Goal: Transaction & Acquisition: Purchase product/service

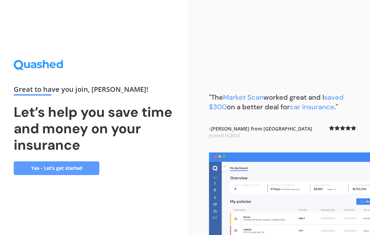
scroll to position [28, 0]
click at [63, 161] on link "Yes - Let’s get started" at bounding box center [57, 168] width 86 height 14
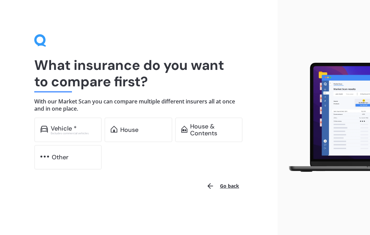
click at [152, 133] on div "House" at bounding box center [137, 129] width 67 height 25
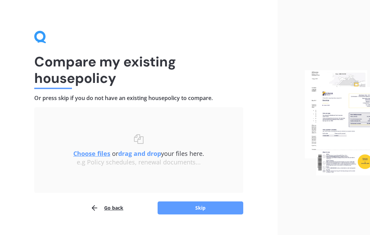
scroll to position [17, 0]
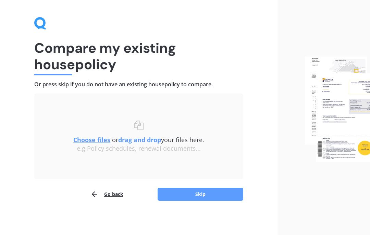
click at [49, 74] on div at bounding box center [53, 74] width 38 height 1
click at [240, 192] on button "Skip" at bounding box center [200, 194] width 86 height 13
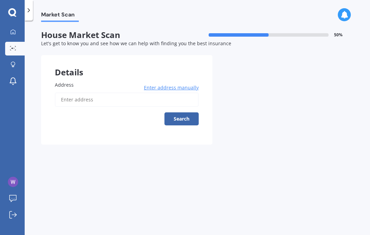
click at [91, 92] on input "Address" at bounding box center [127, 99] width 144 height 14
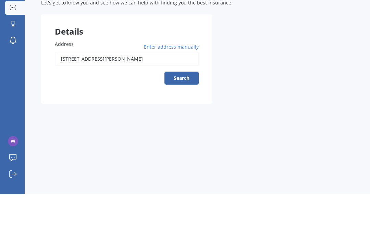
scroll to position [28, 0]
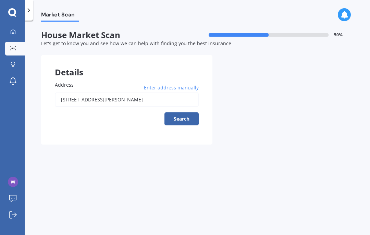
type input "[STREET_ADDRESS][PERSON_NAME]"
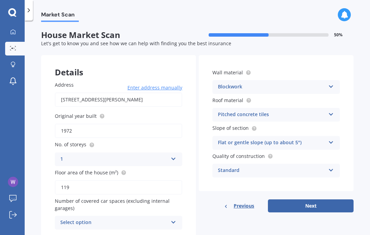
click at [178, 216] on div "Select option 0 1 2 3 4 5+" at bounding box center [118, 223] width 127 height 14
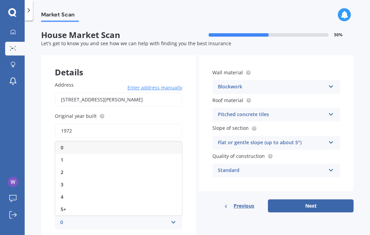
click at [78, 154] on div "1" at bounding box center [118, 160] width 127 height 12
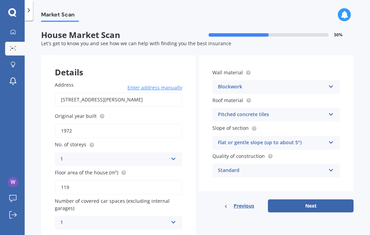
click at [330, 199] on button "Next" at bounding box center [311, 205] width 86 height 13
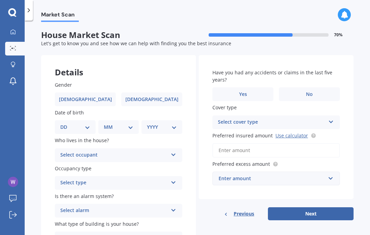
click at [157, 92] on label "[DEMOGRAPHIC_DATA]" at bounding box center [151, 99] width 61 height 14
click at [0, 0] on input "[DEMOGRAPHIC_DATA]" at bounding box center [0, 0] width 0 height 0
click at [75, 123] on select "DD 01 02 03 04 05 06 07 08 09 10 11 12 13 14 15 16 17 18 19 20 21 22 23 24 25 2…" at bounding box center [75, 127] width 30 height 8
select select "30"
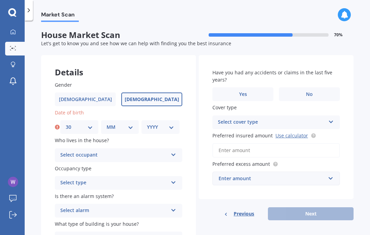
click at [129, 123] on select "MM 01 02 03 04 05 06 07 08 09 10 11 12" at bounding box center [119, 127] width 27 height 8
select select "07"
click at [178, 120] on div "YYYY 2009 2008 2007 2006 2005 2004 2003 2002 2001 2000 1999 1998 1997 1996 1995…" at bounding box center [160, 127] width 38 height 14
click at [180, 120] on div "DD 01 02 03 04 05 06 07 08 09 10 11 12 13 14 15 16 17 18 19 20 21 22 23 24 25 2…" at bounding box center [118, 127] width 127 height 14
click at [173, 123] on select "YYYY 2009 2008 2007 2006 2005 2004 2003 2002 2001 2000 1999 1998 1997 1996 1995…" at bounding box center [160, 127] width 27 height 8
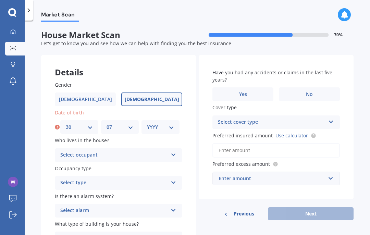
select select "1969"
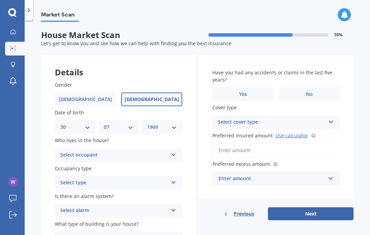
click at [175, 151] on icon at bounding box center [173, 153] width 6 height 5
click at [76, 162] on div "Owner" at bounding box center [118, 168] width 127 height 12
click at [179, 176] on div "Select type Permanent Holiday (without tenancy)" at bounding box center [118, 183] width 127 height 14
click at [75, 193] on span "Permanent" at bounding box center [74, 196] width 26 height 7
click at [178, 204] on div "Select alarm Yes, monitored Yes, not monitored No" at bounding box center [118, 211] width 127 height 14
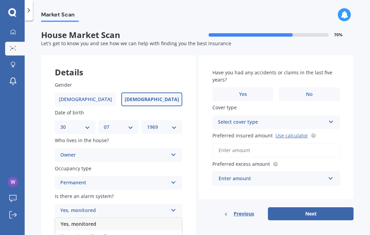
click at [176, 234] on icon at bounding box center [173, 236] width 6 height 5
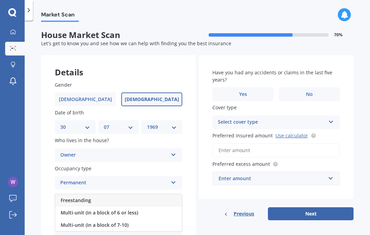
click at [95, 194] on div "Freestanding" at bounding box center [118, 200] width 127 height 12
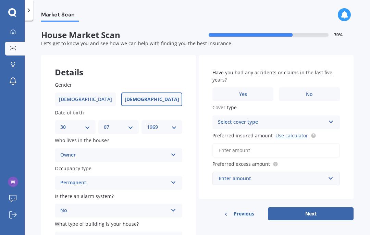
click at [254, 87] on label "Yes" at bounding box center [242, 94] width 61 height 14
click at [0, 0] on input "Yes" at bounding box center [0, 0] width 0 height 0
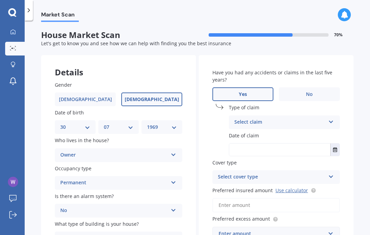
click at [333, 118] on icon at bounding box center [331, 120] width 6 height 5
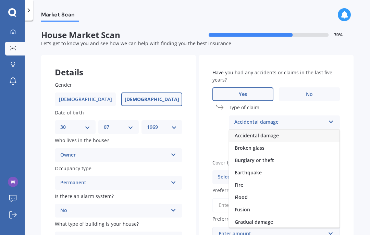
scroll to position [0, 0]
click at [256, 144] on span "Broken glass" at bounding box center [249, 147] width 30 height 7
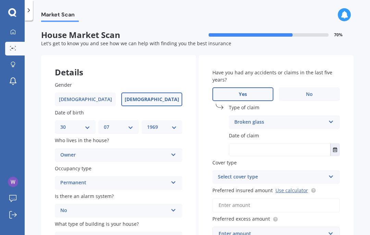
click at [323, 143] on input "text" at bounding box center [279, 149] width 101 height 12
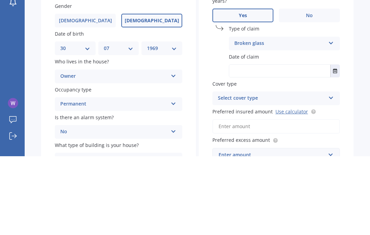
click at [338, 143] on button "Select date" at bounding box center [334, 149] width 9 height 12
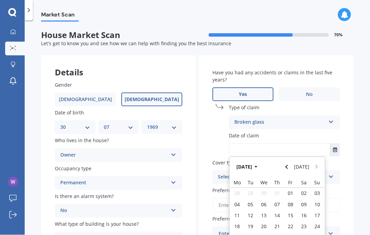
scroll to position [5, 0]
click at [286, 164] on icon "Navigate back" at bounding box center [286, 166] width 3 height 5
click at [288, 164] on icon "Navigate back" at bounding box center [286, 166] width 3 height 5
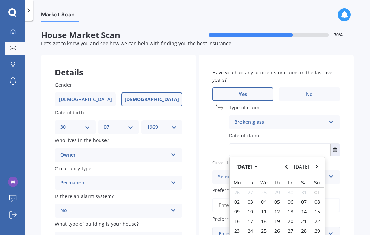
click at [288, 164] on icon "Navigate back" at bounding box center [286, 166] width 3 height 5
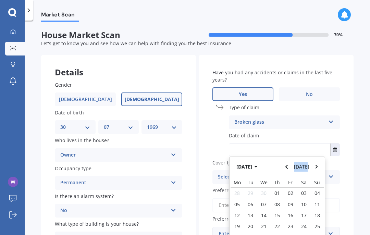
click at [290, 160] on button "Navigate back" at bounding box center [286, 166] width 9 height 12
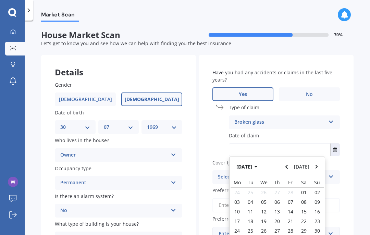
click at [290, 160] on button "Navigate back" at bounding box center [286, 166] width 9 height 12
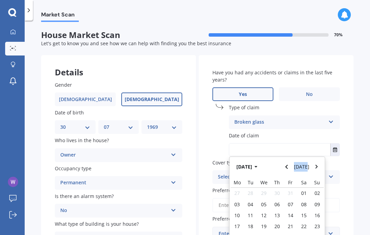
click at [289, 160] on button "Navigate back" at bounding box center [286, 166] width 9 height 12
click at [287, 165] on icon "Navigate back" at bounding box center [286, 167] width 2 height 4
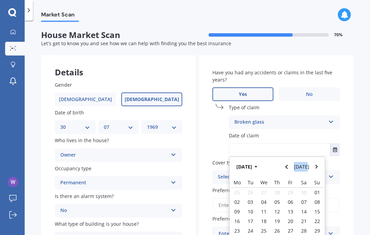
click at [288, 164] on icon "Navigate back" at bounding box center [286, 166] width 3 height 5
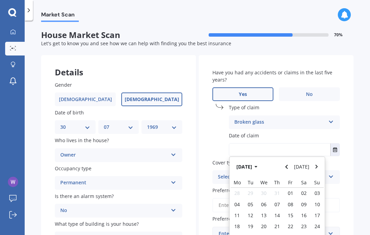
click at [287, 165] on icon "Navigate back" at bounding box center [286, 167] width 2 height 4
click at [288, 164] on icon "Navigate back" at bounding box center [286, 166] width 3 height 5
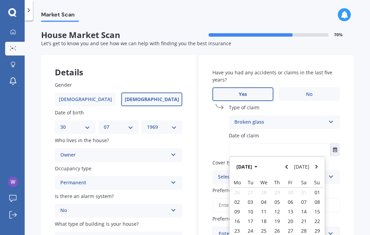
click at [288, 164] on icon "Navigate back" at bounding box center [286, 166] width 3 height 5
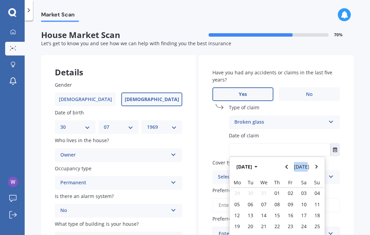
click at [288, 164] on icon "Navigate back" at bounding box center [286, 166] width 3 height 5
click at [289, 160] on button "Navigate back" at bounding box center [286, 166] width 9 height 12
click at [287, 165] on icon "Navigate back" at bounding box center [286, 167] width 2 height 4
click at [291, 160] on button "Navigate back" at bounding box center [286, 166] width 9 height 12
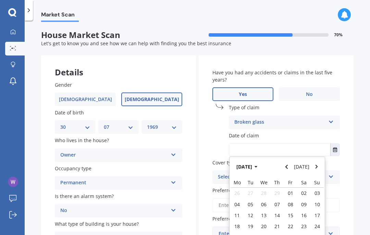
click at [297, 160] on button "[DATE]" at bounding box center [301, 166] width 21 height 12
type input "[DATE]"
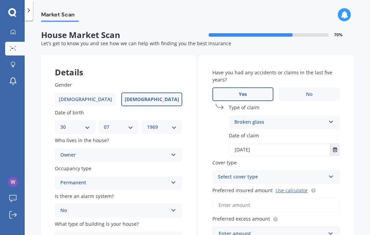
click at [336, 147] on icon "Select date" at bounding box center [335, 149] width 4 height 5
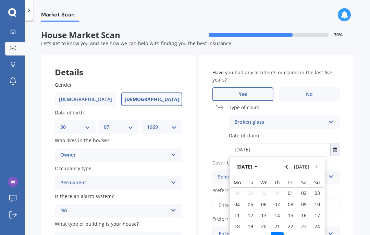
click at [288, 164] on icon "Navigate back" at bounding box center [286, 166] width 3 height 5
click at [320, 160] on button "Navigate forward" at bounding box center [316, 166] width 9 height 12
click at [322, 157] on div "[DATE] [DATE]" at bounding box center [276, 167] width 95 height 20
click at [288, 164] on icon "Navigate back" at bounding box center [286, 166] width 3 height 5
click at [284, 160] on button "Navigate back" at bounding box center [286, 166] width 9 height 12
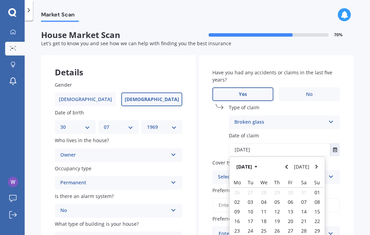
click at [289, 160] on button "Navigate back" at bounding box center [286, 166] width 9 height 12
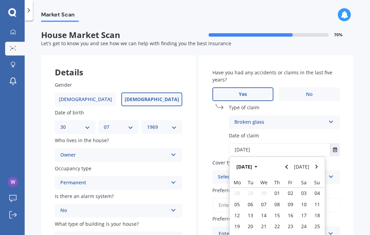
click at [288, 160] on button "Navigate back" at bounding box center [286, 166] width 9 height 12
click at [287, 165] on icon "Navigate back" at bounding box center [286, 167] width 2 height 4
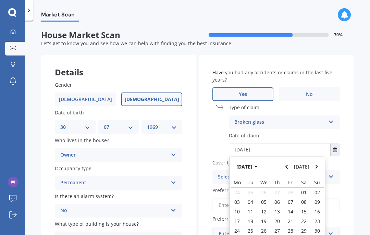
click at [288, 164] on icon "Navigate back" at bounding box center [286, 166] width 3 height 5
click at [284, 160] on button "Navigate back" at bounding box center [286, 166] width 9 height 12
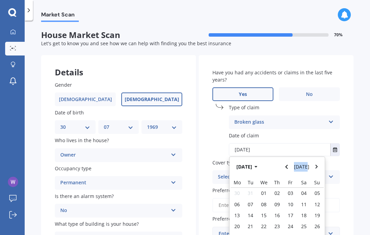
click at [288, 160] on button "Navigate back" at bounding box center [286, 166] width 9 height 12
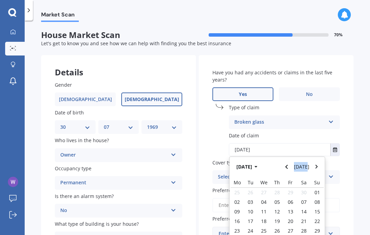
click at [288, 160] on button "Navigate back" at bounding box center [286, 166] width 9 height 12
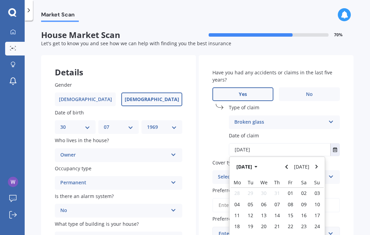
click at [288, 164] on icon "Navigate back" at bounding box center [286, 166] width 3 height 5
click at [289, 160] on button "Navigate back" at bounding box center [286, 166] width 9 height 12
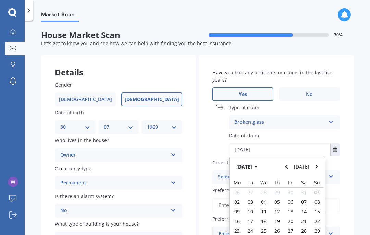
click at [289, 160] on button "Navigate back" at bounding box center [286, 166] width 9 height 12
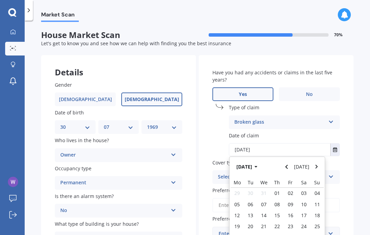
click at [286, 160] on button "Navigate back" at bounding box center [286, 166] width 9 height 12
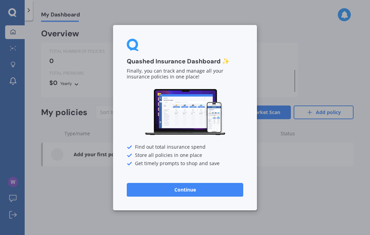
scroll to position [28, 0]
